Goal: Find contact information: Find contact information

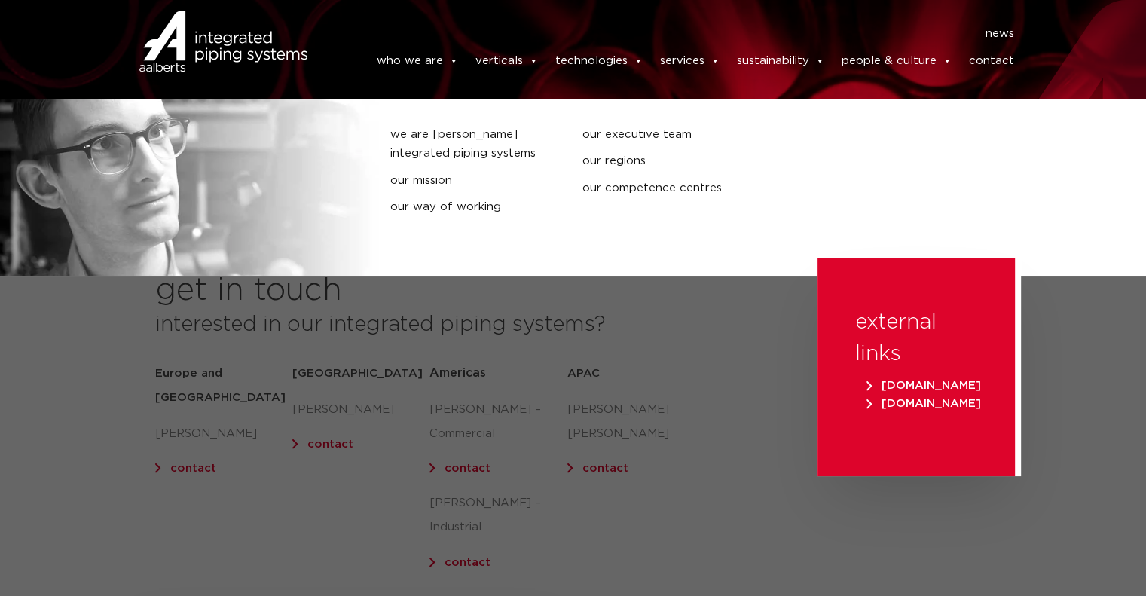
click at [413, 66] on link "who we are" at bounding box center [417, 61] width 82 height 30
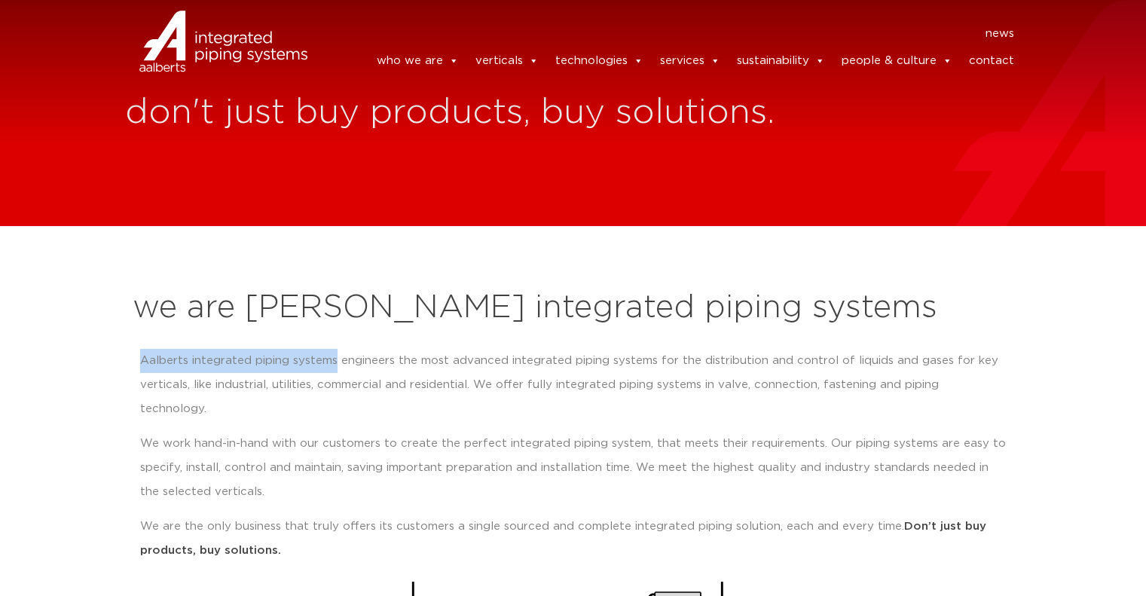
drag, startPoint x: 139, startPoint y: 365, endPoint x: 332, endPoint y: 366, distance: 192.9
click at [332, 366] on p "Aalberts integrated piping systems engineers the most advanced integrated pipin…" at bounding box center [573, 385] width 866 height 72
copy p "[PERSON_NAME] integrated piping systems"
click at [983, 63] on link "contact" at bounding box center [990, 61] width 45 height 30
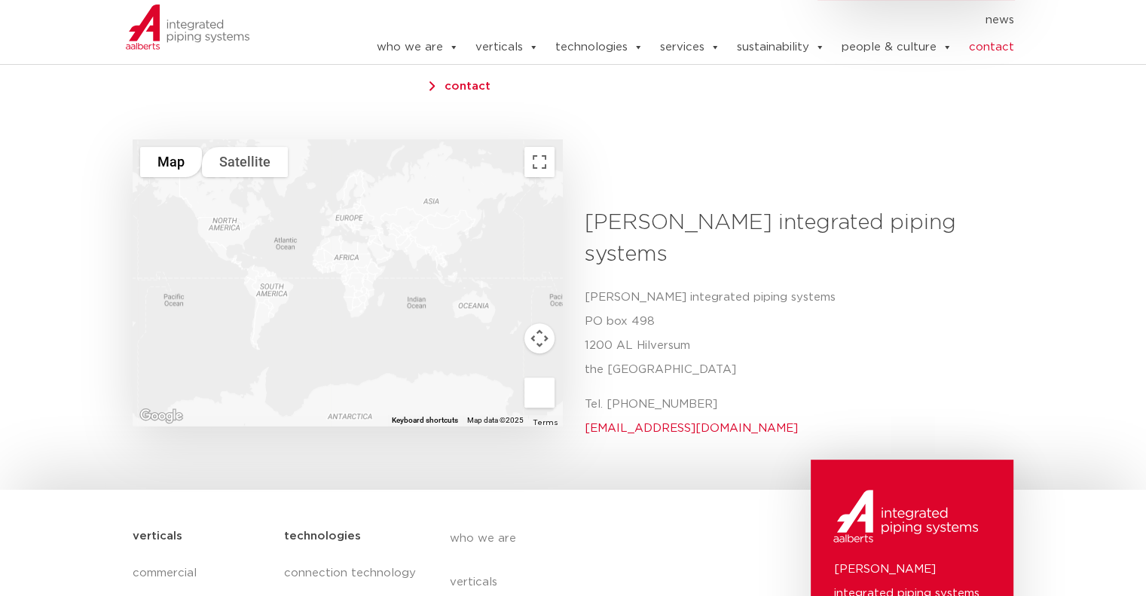
scroll to position [475, 0]
